Goal: Communication & Community: Share content

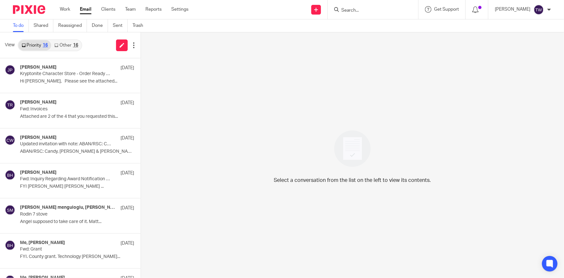
click at [61, 46] on link "Other 16" at bounding box center [66, 45] width 30 height 10
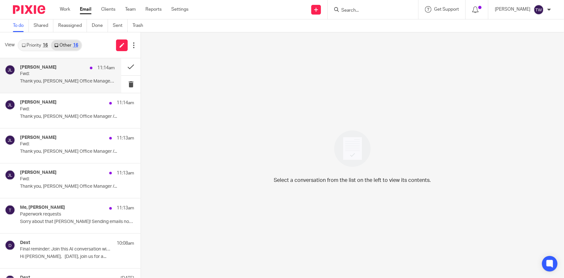
click at [57, 74] on p "Fwd:" at bounding box center [58, 73] width 76 height 5
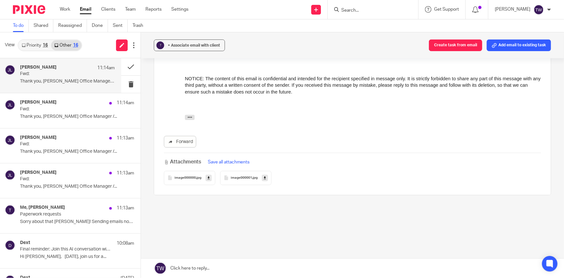
scroll to position [157, 0]
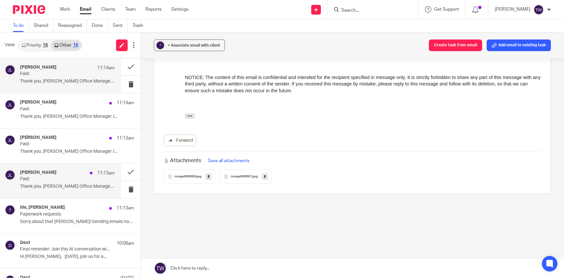
click at [49, 182] on div "Julie Lockyear 11:13am Fwd: Thank you, Julie Lockyear Office Manager /..." at bounding box center [67, 181] width 95 height 22
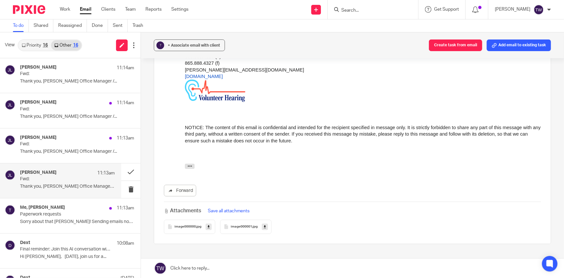
scroll to position [117, 0]
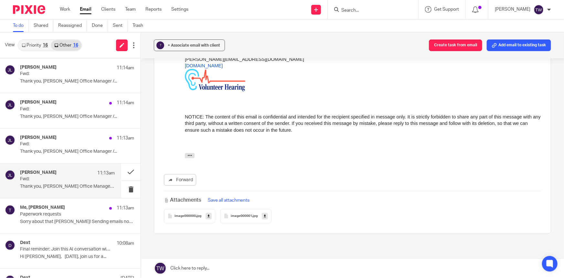
click at [182, 214] on span "image000000" at bounding box center [185, 216] width 21 height 4
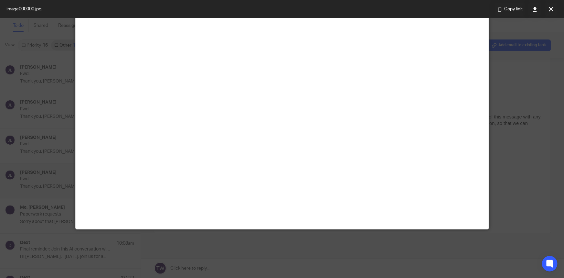
scroll to position [382, 0]
click at [550, 10] on icon at bounding box center [551, 9] width 5 height 5
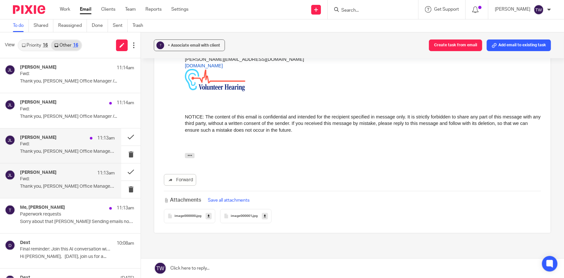
click at [55, 141] on div "Julie Lockyear 11:13am" at bounding box center [67, 138] width 95 height 6
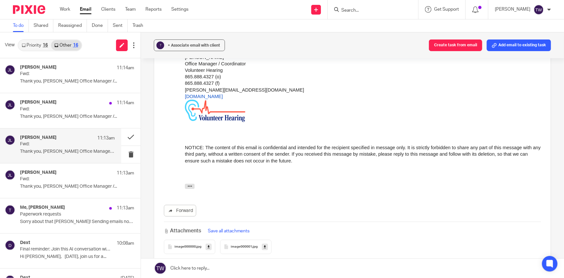
scroll to position [117, 0]
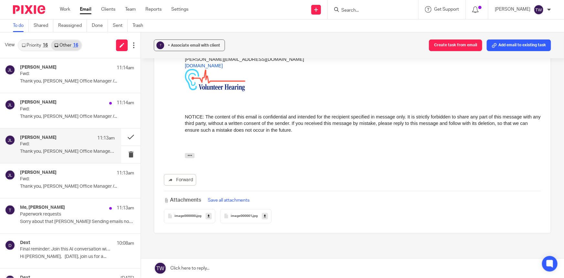
click at [192, 214] on span "image000000" at bounding box center [185, 216] width 21 height 4
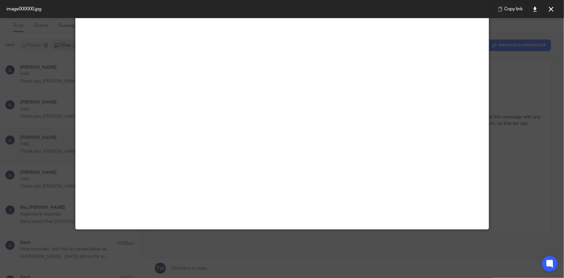
scroll to position [353, 0]
click at [552, 12] on button at bounding box center [551, 9] width 13 height 13
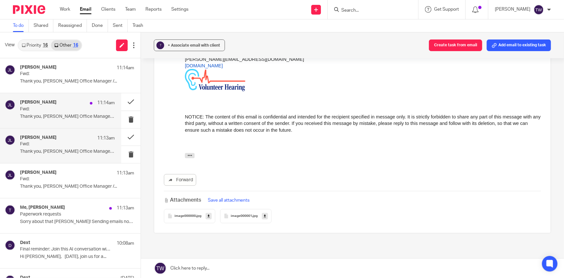
click at [46, 109] on p "Fwd:" at bounding box center [58, 108] width 76 height 5
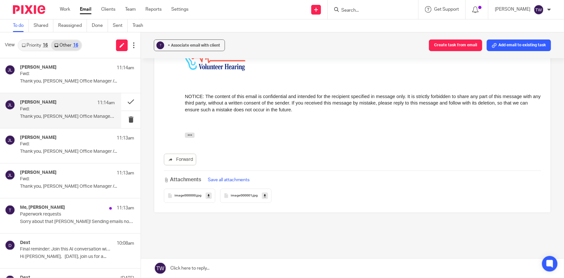
scroll to position [147, 0]
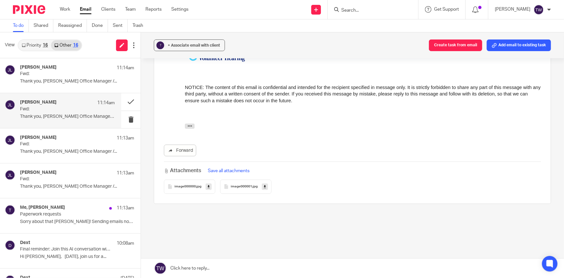
click at [186, 185] on span "image000000" at bounding box center [185, 187] width 21 height 4
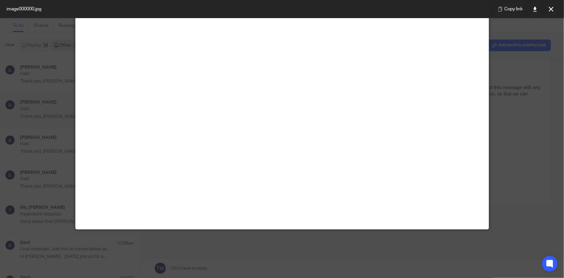
scroll to position [441, 0]
click at [553, 8] on icon at bounding box center [551, 9] width 5 height 5
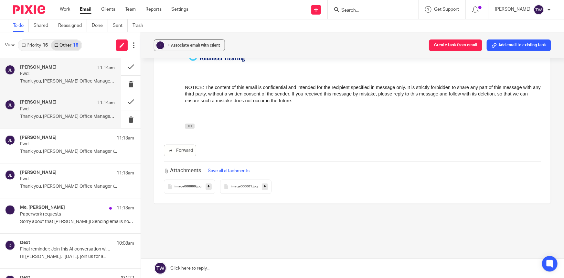
click at [63, 80] on p "Thank you, Julie Lockyear Office Manager /..." at bounding box center [67, 81] width 95 height 5
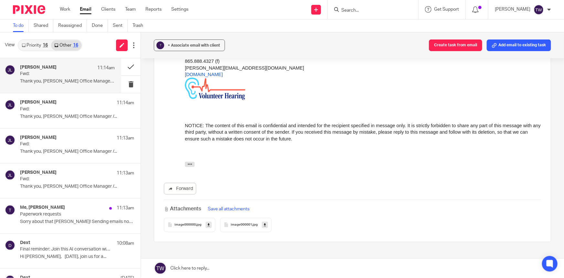
scroll to position [147, 0]
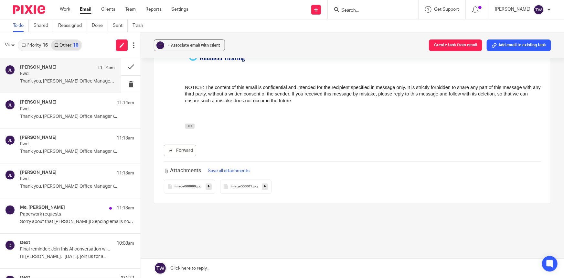
click at [180, 185] on span "image000000" at bounding box center [185, 187] width 21 height 4
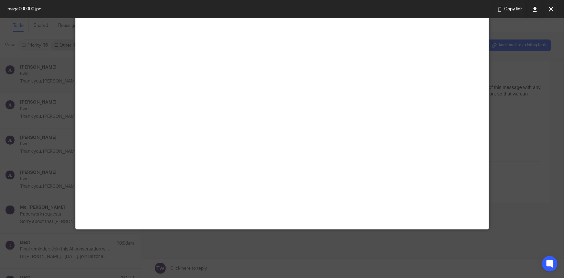
scroll to position [59, 0]
click at [551, 9] on icon at bounding box center [551, 9] width 5 height 5
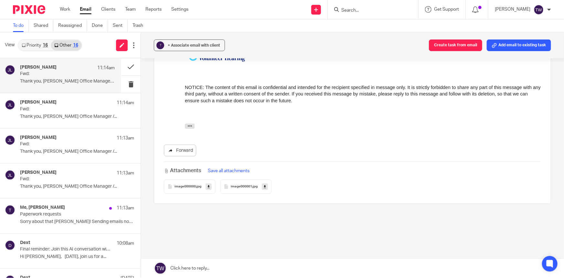
click at [175, 147] on link "Forward" at bounding box center [180, 151] width 32 height 12
click at [125, 66] on button at bounding box center [130, 66] width 19 height 17
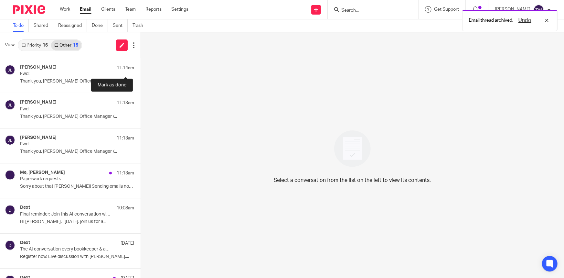
click at [141, 66] on button at bounding box center [143, 66] width 5 height 17
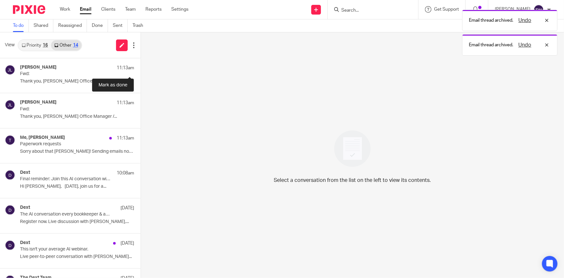
click at [141, 64] on button at bounding box center [143, 66] width 5 height 17
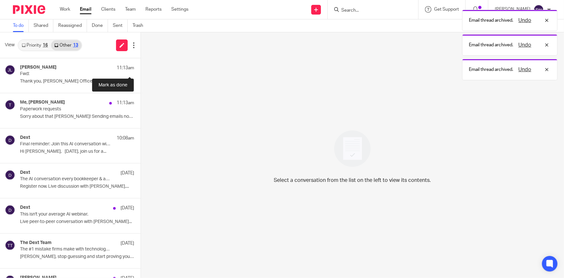
click at [141, 64] on button at bounding box center [143, 66] width 5 height 17
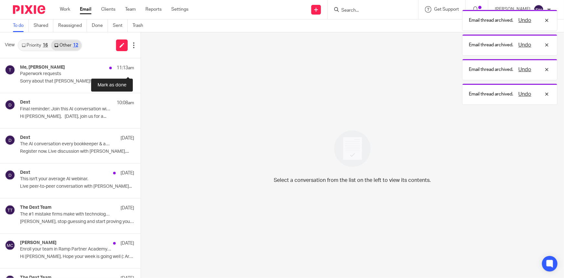
click at [141, 64] on button at bounding box center [143, 66] width 5 height 17
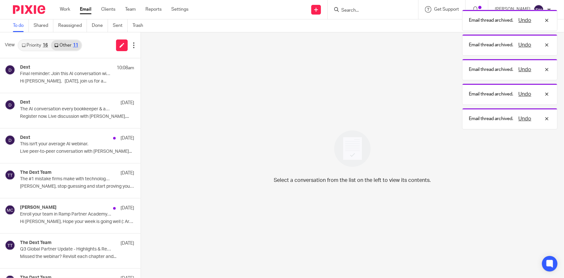
click at [25, 44] on icon at bounding box center [24, 45] width 4 height 4
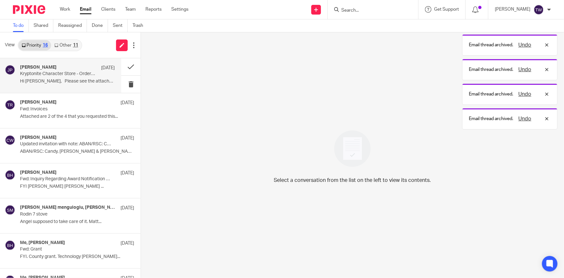
click at [57, 75] on p "Kryptonite Character Store - Order Ready to Ship 8.21.25" at bounding box center [58, 73] width 76 height 5
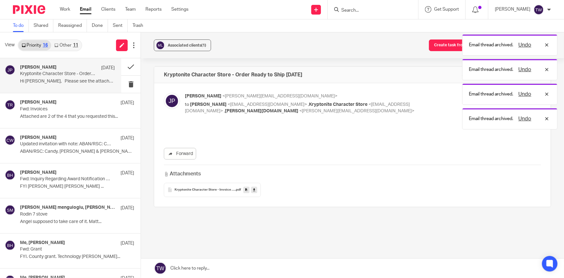
scroll to position [0, 0]
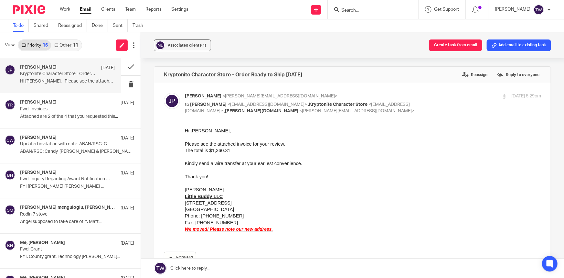
drag, startPoint x: 182, startPoint y: 269, endPoint x: 197, endPoint y: 267, distance: 15.0
click at [182, 269] on link at bounding box center [352, 267] width 423 height 19
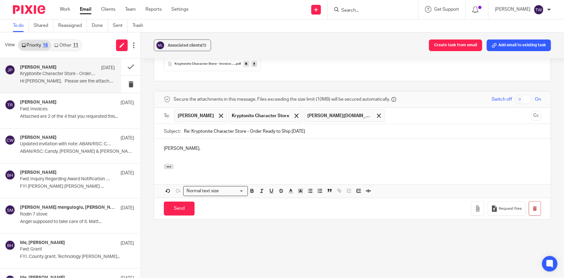
click at [169, 159] on div "Jennifer," at bounding box center [352, 151] width 397 height 25
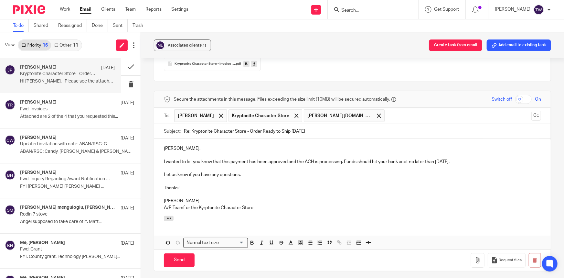
click at [181, 207] on p "A/P Teamf or the Kyrptonite Character Store" at bounding box center [352, 207] width 377 height 6
click at [183, 207] on p "A/P Teamf or the Kyrptonite Character Store" at bounding box center [352, 207] width 377 height 6
click at [206, 207] on p "A/P Team for the Kyrptonite Character Store" at bounding box center [352, 207] width 377 height 6
drag, startPoint x: 343, startPoint y: 160, endPoint x: 343, endPoint y: 175, distance: 14.6
click at [343, 160] on p "I wanted to let you know that this payment has been approved and the ACH is pro…" at bounding box center [352, 161] width 377 height 6
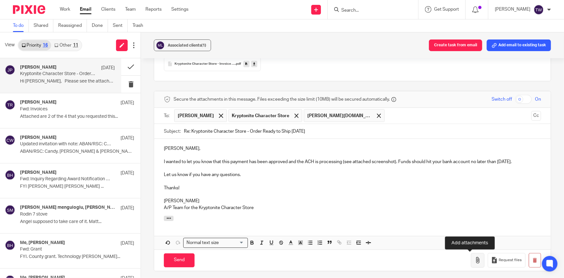
click at [475, 261] on icon "button" at bounding box center [478, 260] width 6 height 6
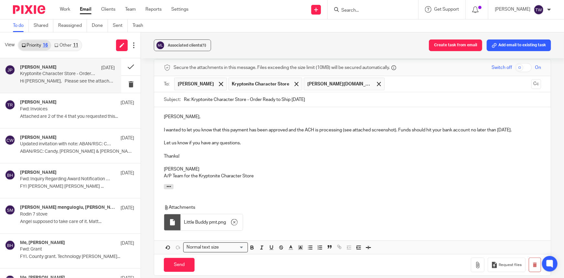
scroll to position [318, 0]
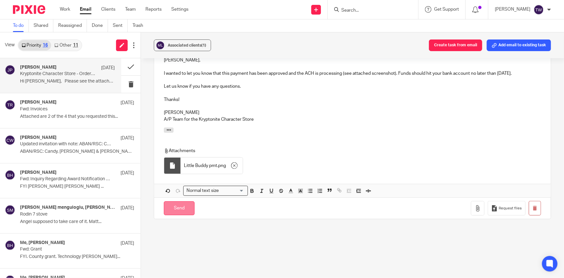
click at [177, 208] on input "Send" at bounding box center [179, 208] width 31 height 14
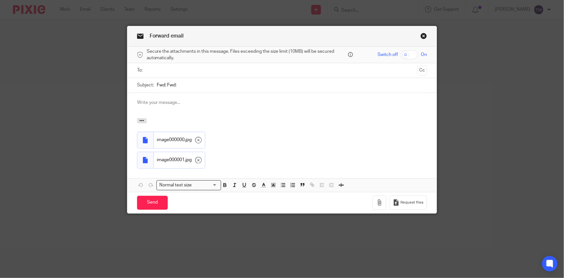
click at [168, 71] on input "text" at bounding box center [282, 70] width 266 height 7
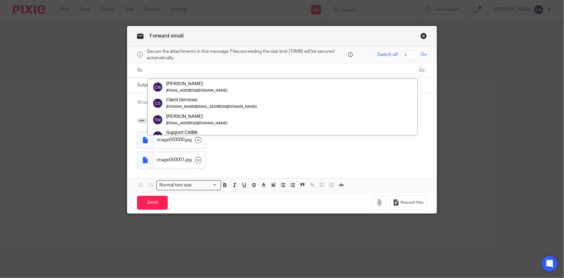
paste input "julie.volhearing@dext.cc"
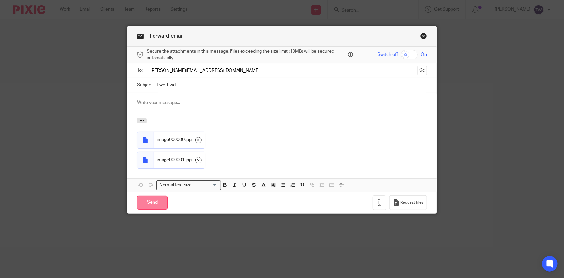
type input "julie.volhearing@dext.cc"
click at [151, 201] on input "Send" at bounding box center [152, 203] width 31 height 14
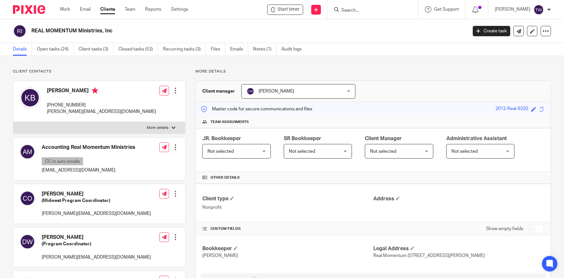
click at [106, 10] on link "Clients" at bounding box center [107, 9] width 15 height 6
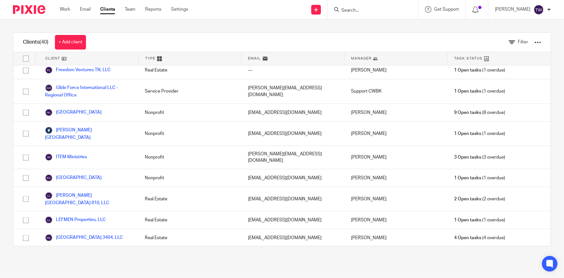
scroll to position [353, 0]
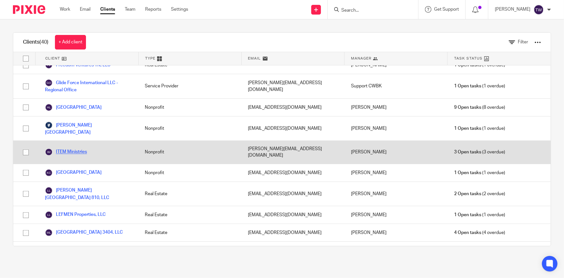
click at [77, 148] on link "ITEM Ministries" at bounding box center [66, 152] width 42 height 8
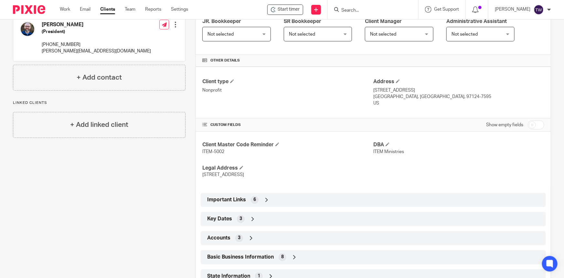
scroll to position [117, 0]
click at [265, 198] on icon at bounding box center [267, 199] width 6 height 6
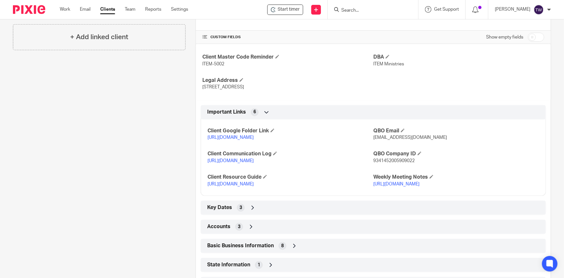
scroll to position [206, 0]
click at [254, 185] on link "[URL][DOMAIN_NAME]" at bounding box center [231, 183] width 46 height 5
